Goal: Navigation & Orientation: Find specific page/section

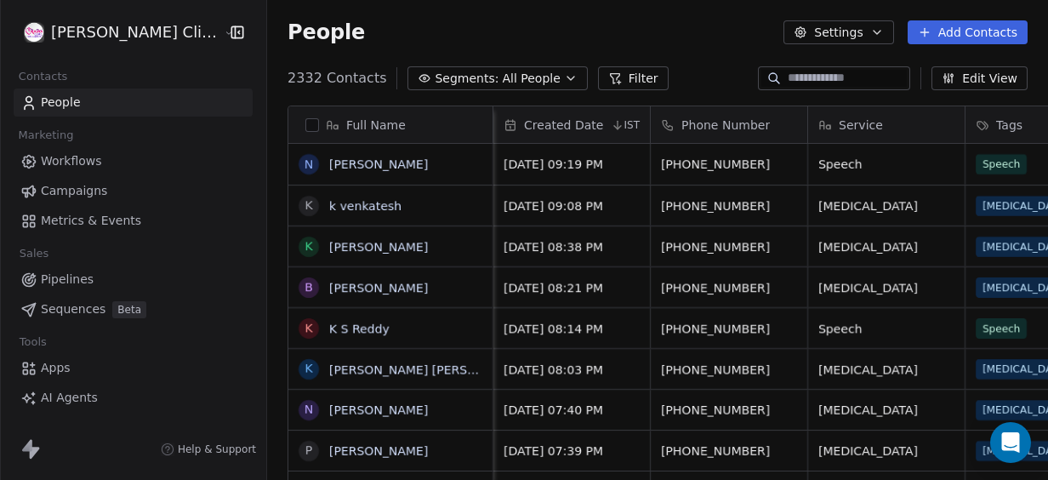
scroll to position [409, 805]
